Goal: Find specific page/section: Find specific page/section

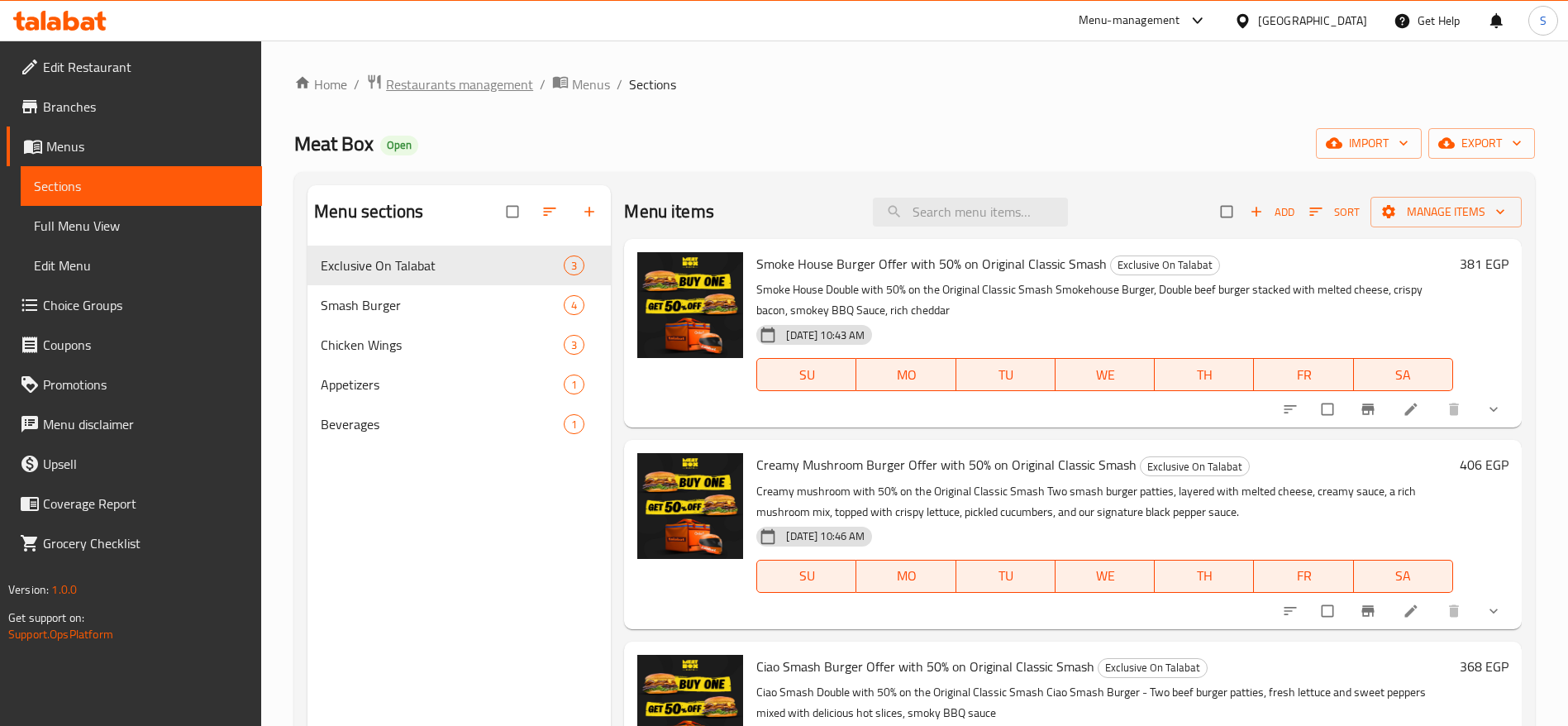
click at [503, 90] on span "Restaurants management" at bounding box center [460, 85] width 148 height 20
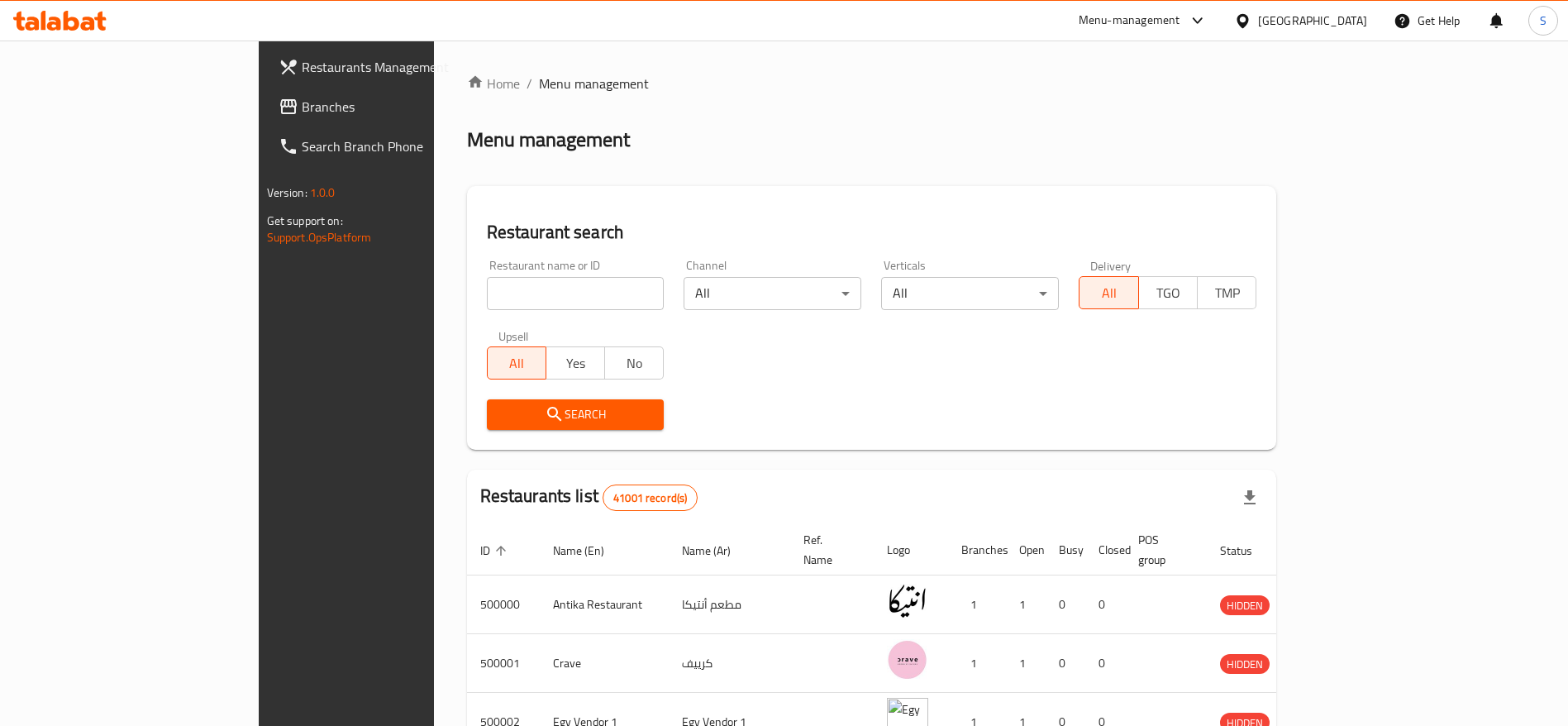
click at [486, 287] on input "search" at bounding box center [575, 293] width 177 height 33
type input "brux"
click button "Search" at bounding box center [575, 414] width 177 height 31
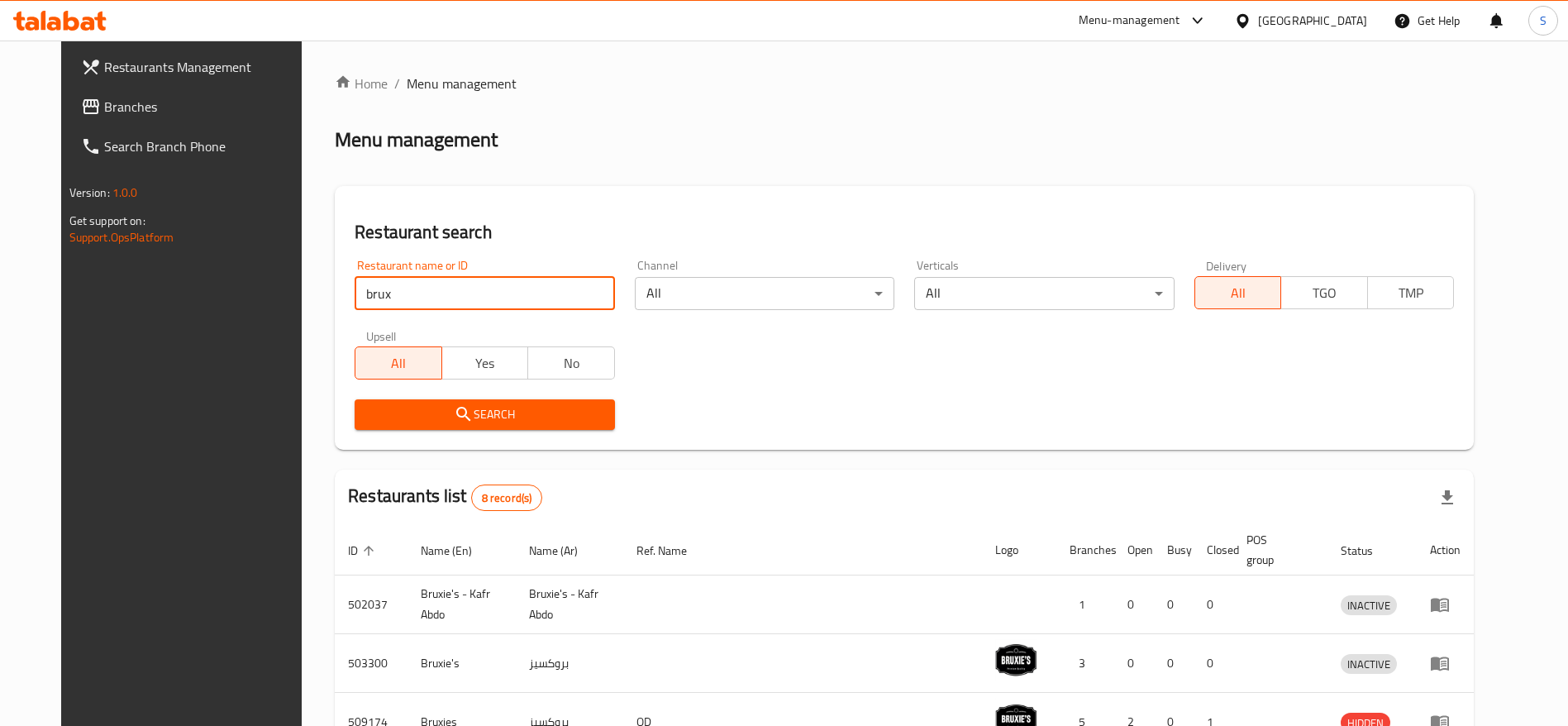
scroll to position [409, 0]
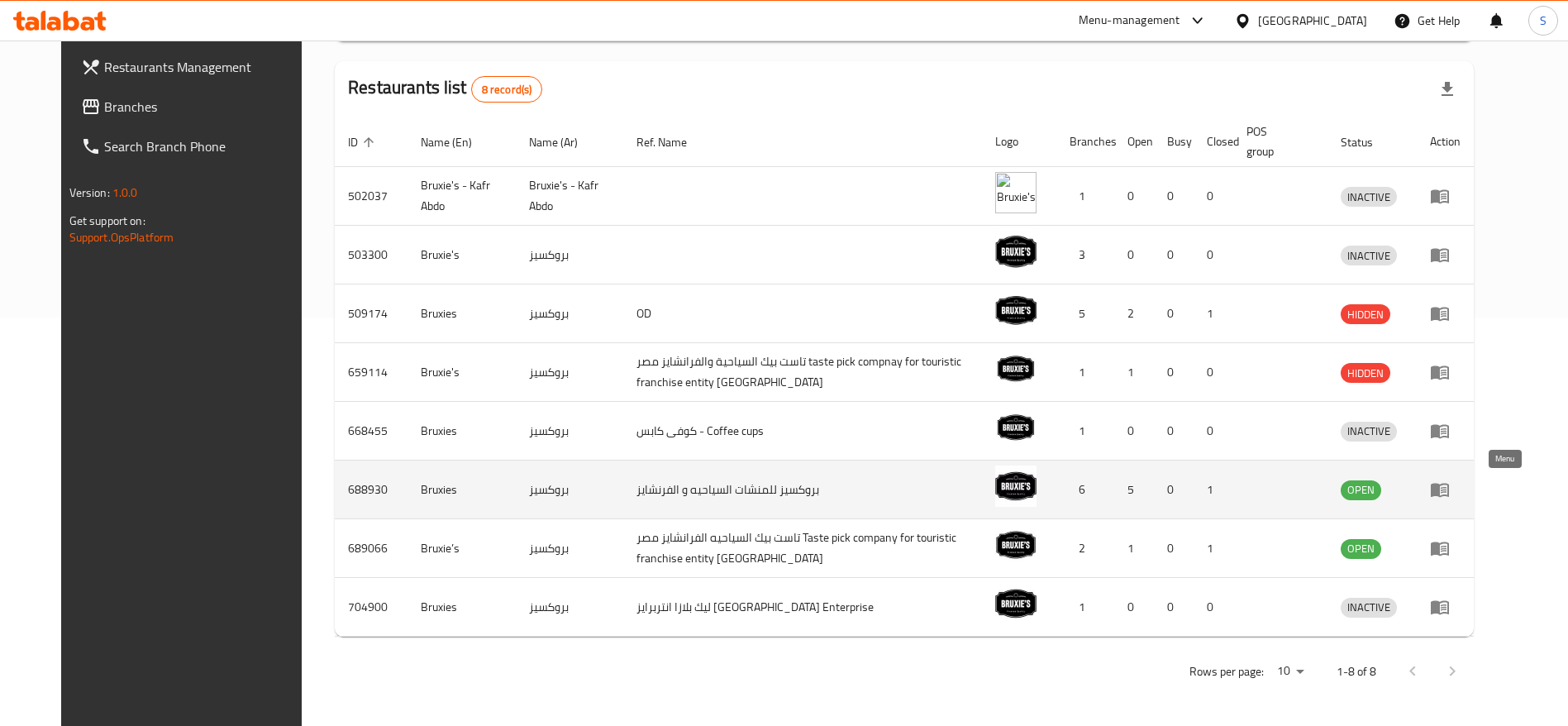
click at [1460, 481] on link "enhanced table" at bounding box center [1444, 490] width 31 height 20
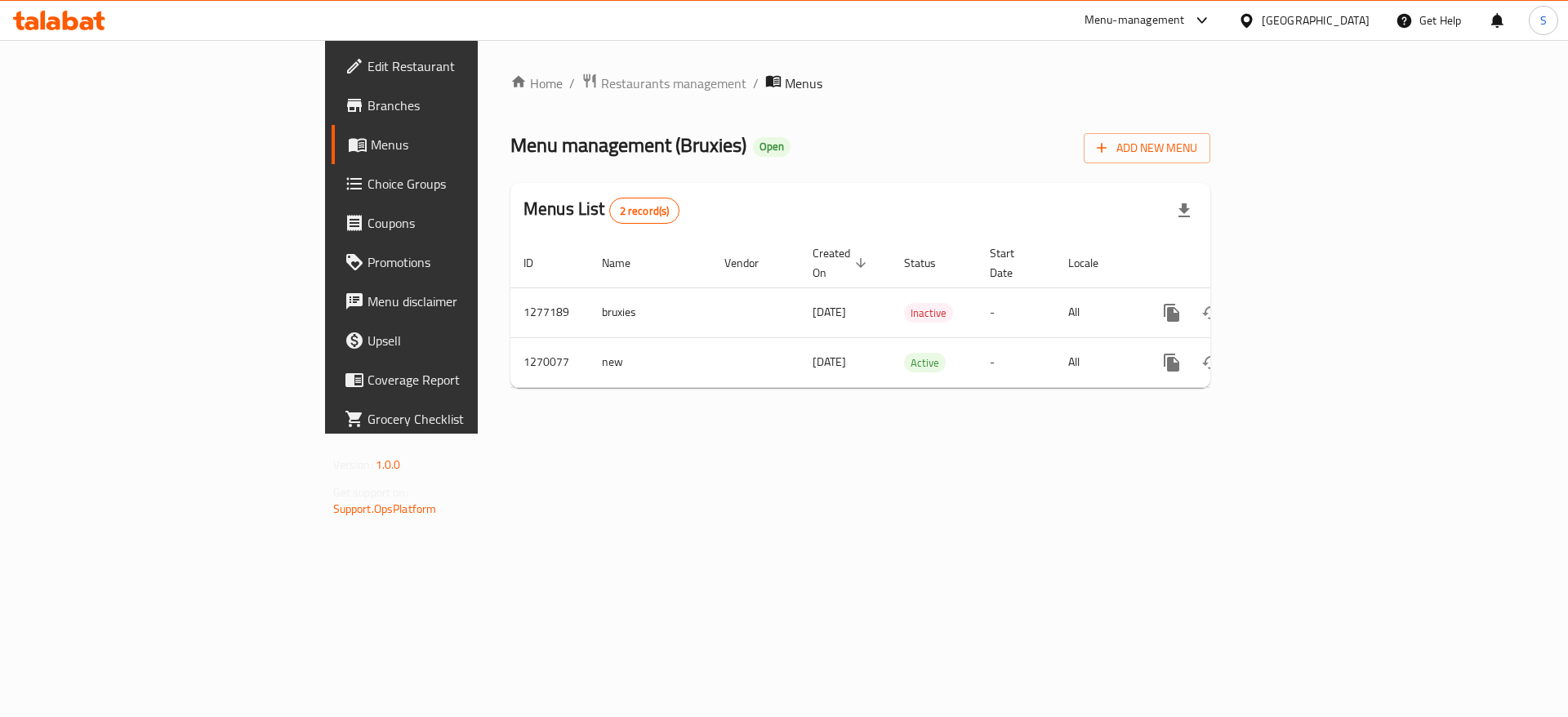
click at [367, 99] on span "Branches" at bounding box center [471, 105] width 207 height 20
